Goal: Navigation & Orientation: Find specific page/section

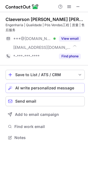
scroll to position [134, 88]
click at [73, 7] on div at bounding box center [69, 6] width 26 height 7
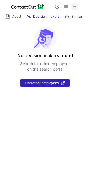
click at [72, 7] on span at bounding box center [74, 6] width 4 height 4
